Goal: Navigation & Orientation: Go to known website

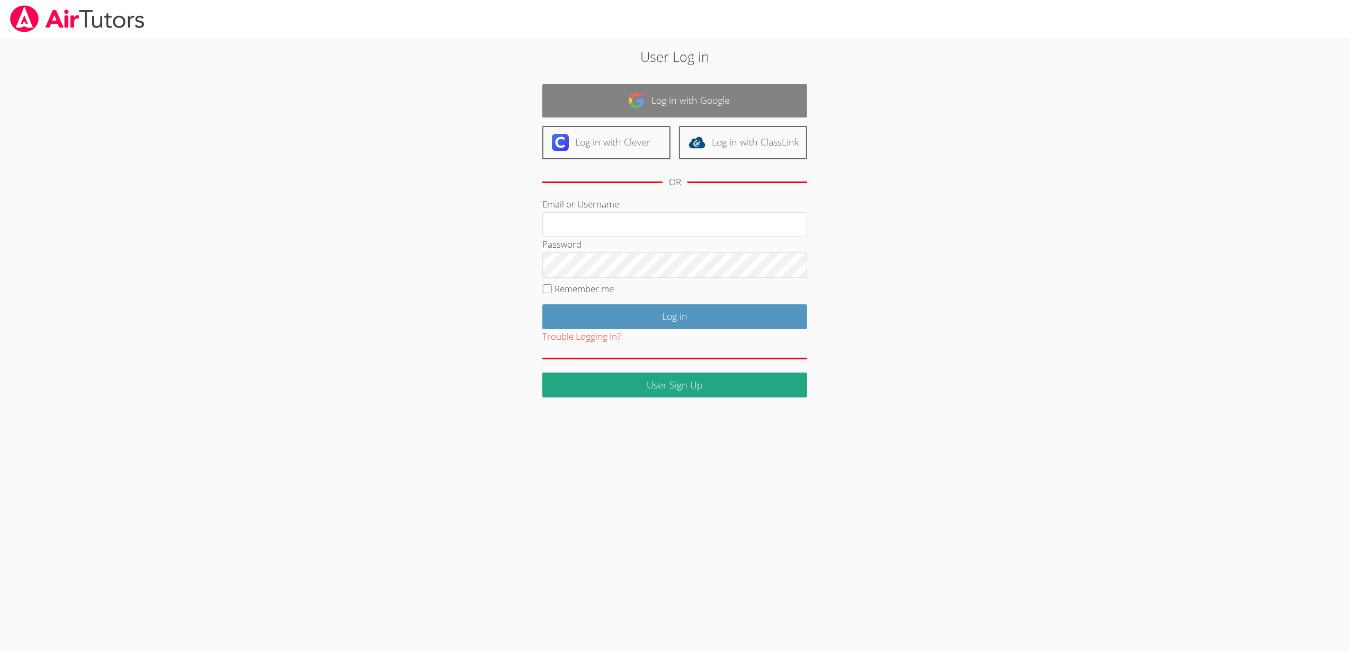
type input "[EMAIL_ADDRESS][DOMAIN_NAME]"
click at [714, 98] on link "Log in with Google" at bounding box center [674, 100] width 265 height 33
